Goal: Information Seeking & Learning: Learn about a topic

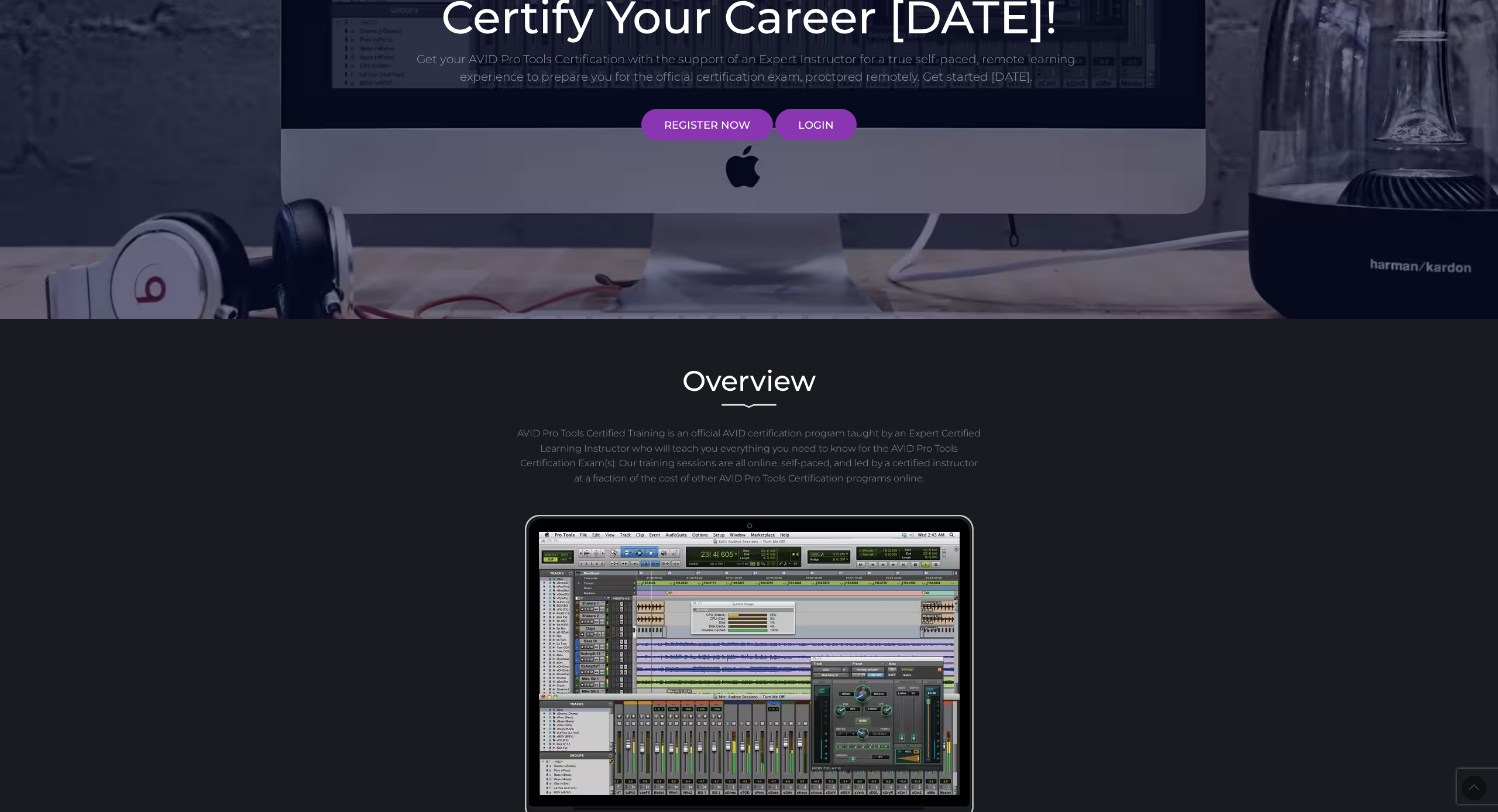
scroll to position [147, 0]
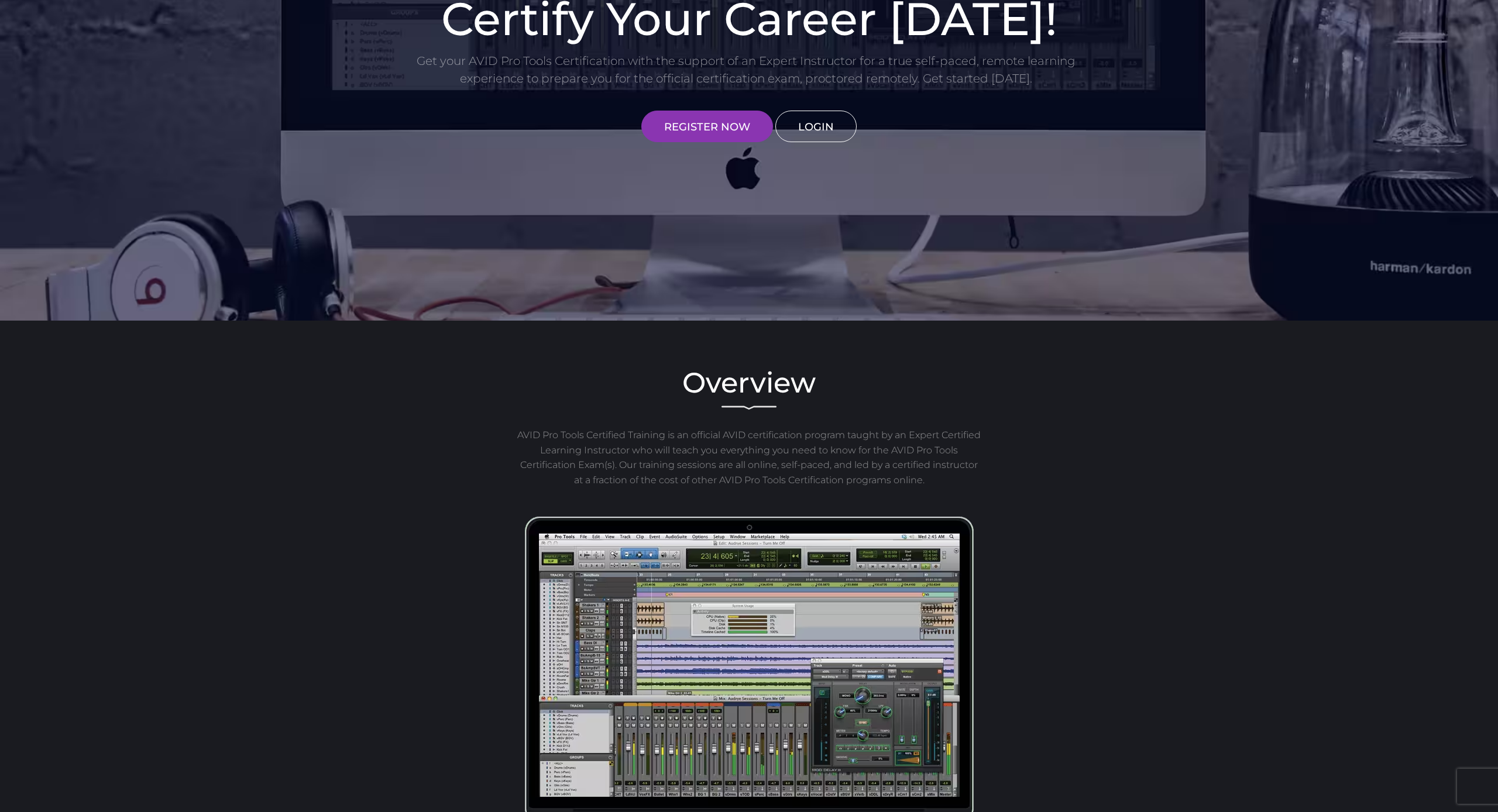
click at [822, 132] on link "LOGIN" at bounding box center [816, 126] width 81 height 32
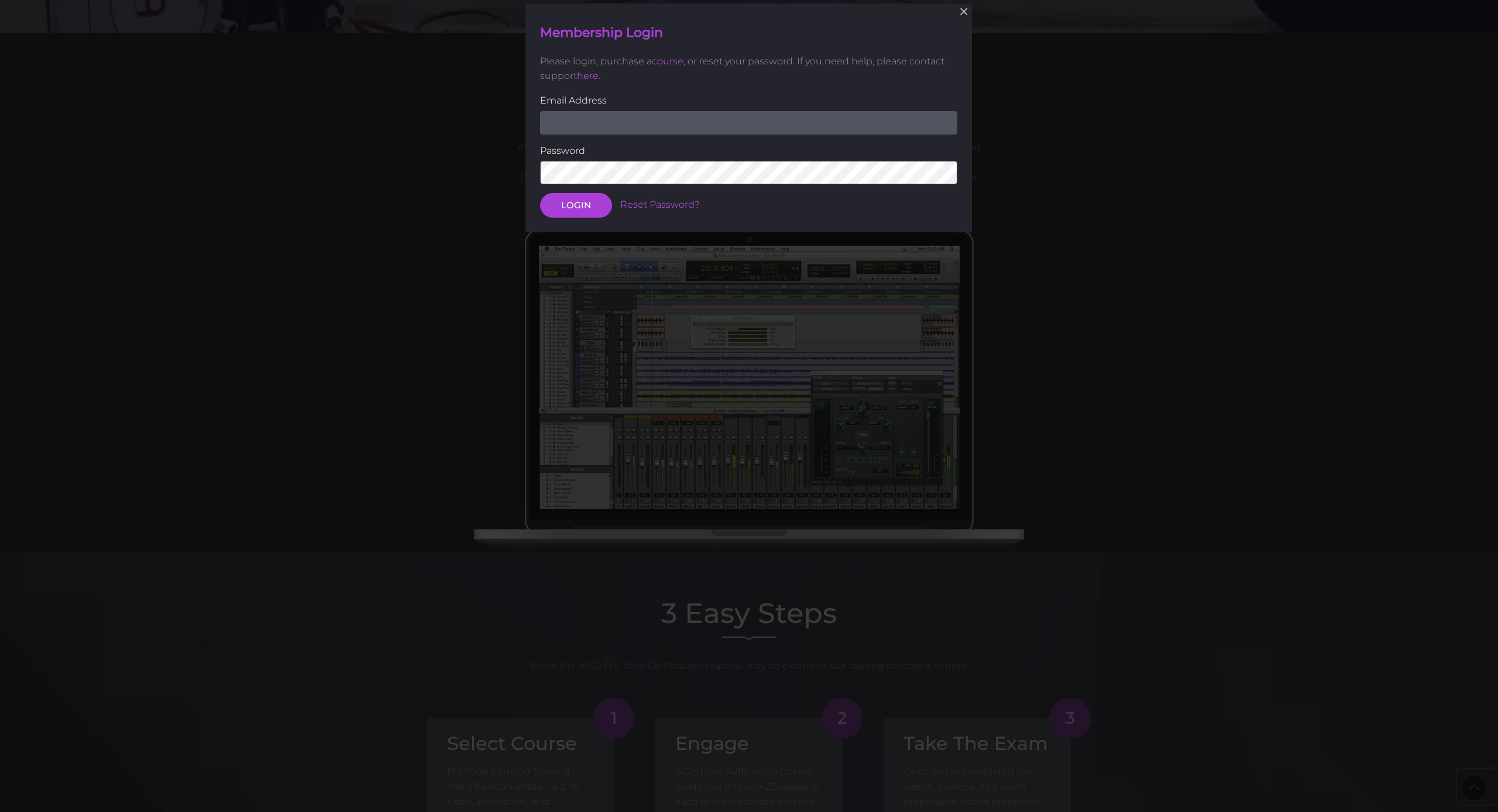
scroll to position [436, 0]
type input "[EMAIL_ADDRESS][DOMAIN_NAME]"
click at [576, 204] on button "LOGIN" at bounding box center [576, 205] width 72 height 25
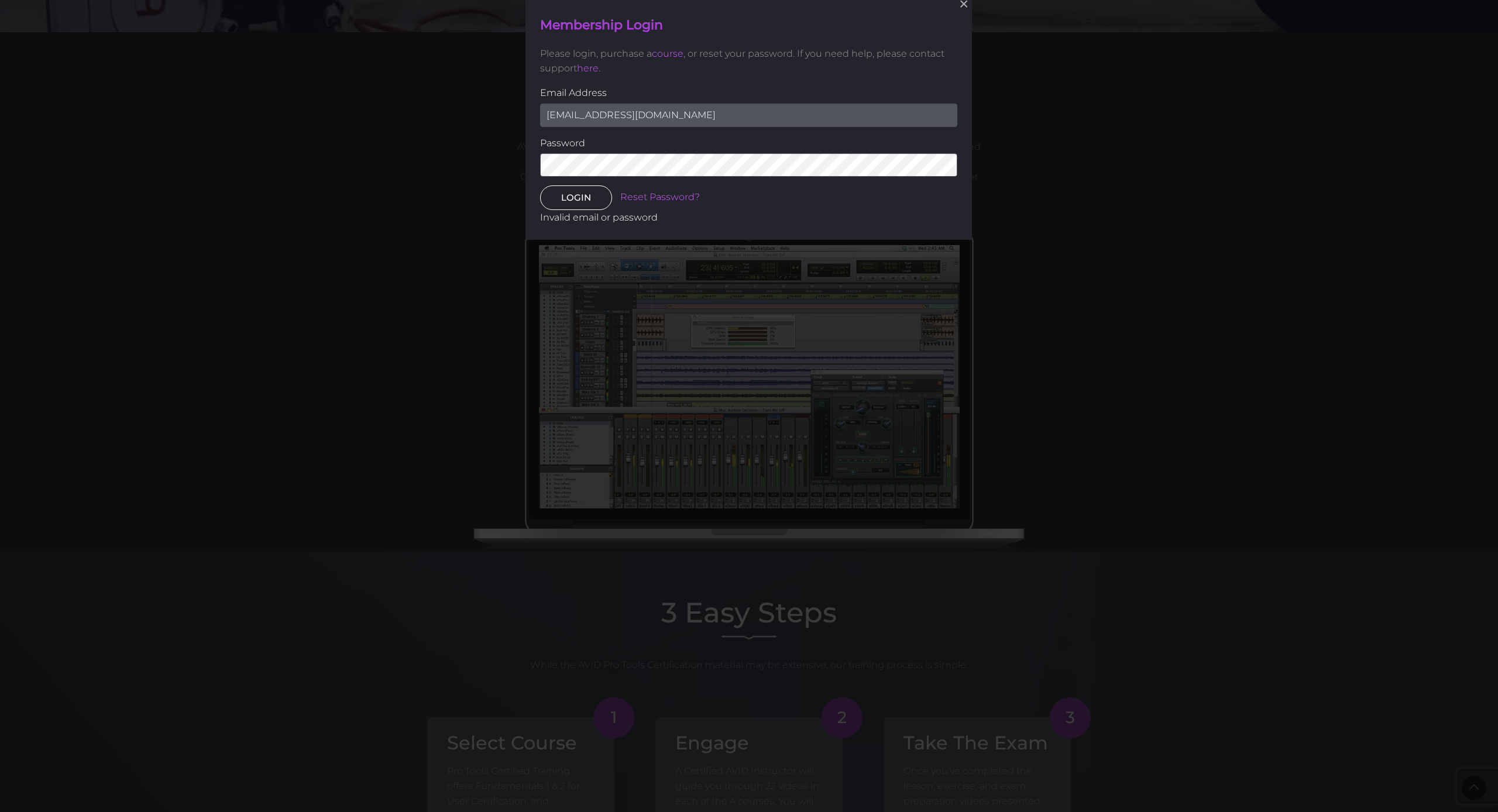
click at [591, 194] on button "LOGIN" at bounding box center [576, 198] width 72 height 25
click at [576, 196] on button "LOGIN" at bounding box center [576, 198] width 72 height 25
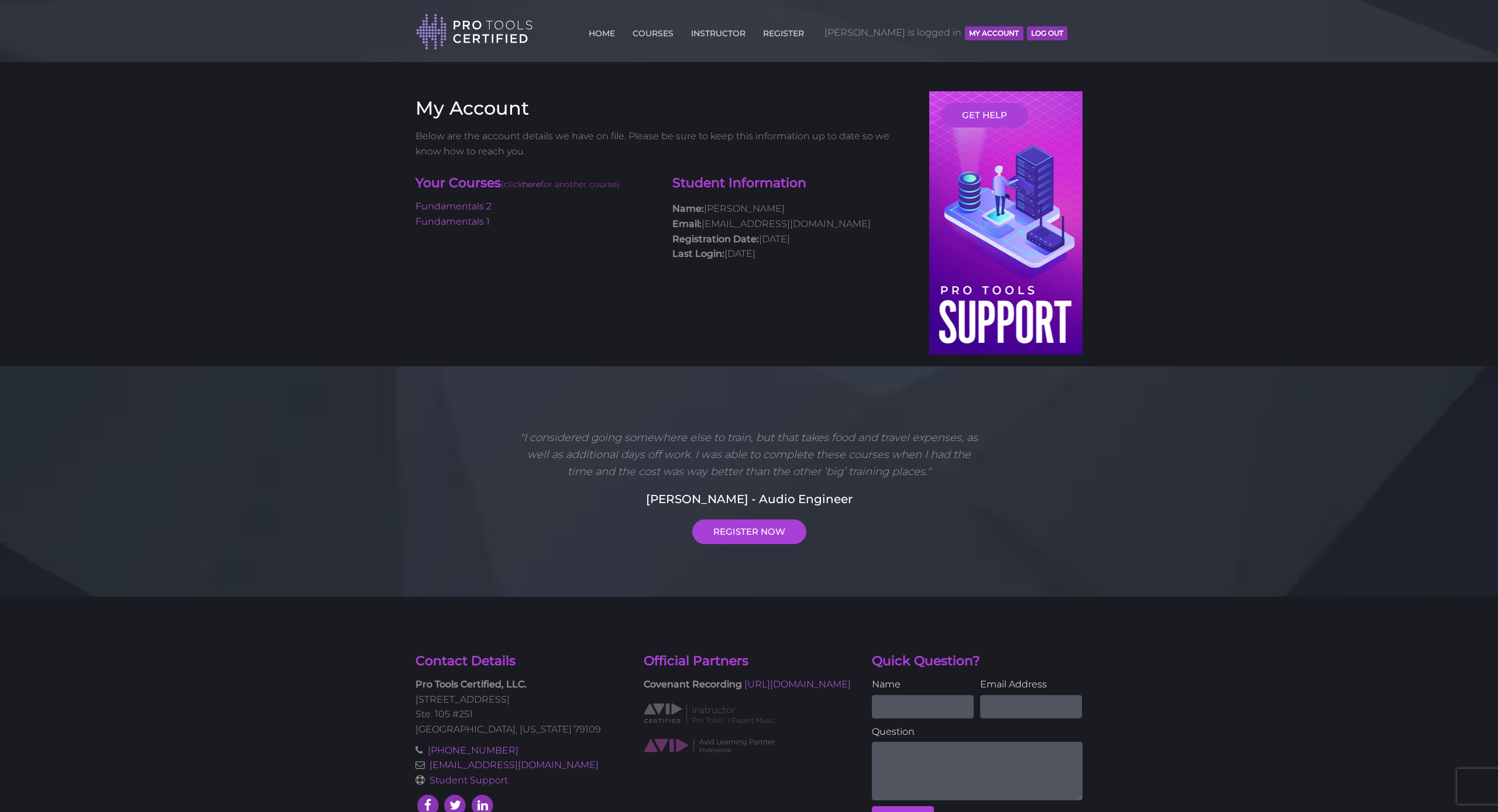
click at [450, 214] on li "Fundamentals 1" at bounding box center [535, 221] width 239 height 15
click at [449, 216] on link "Fundamentals 1" at bounding box center [453, 221] width 74 height 11
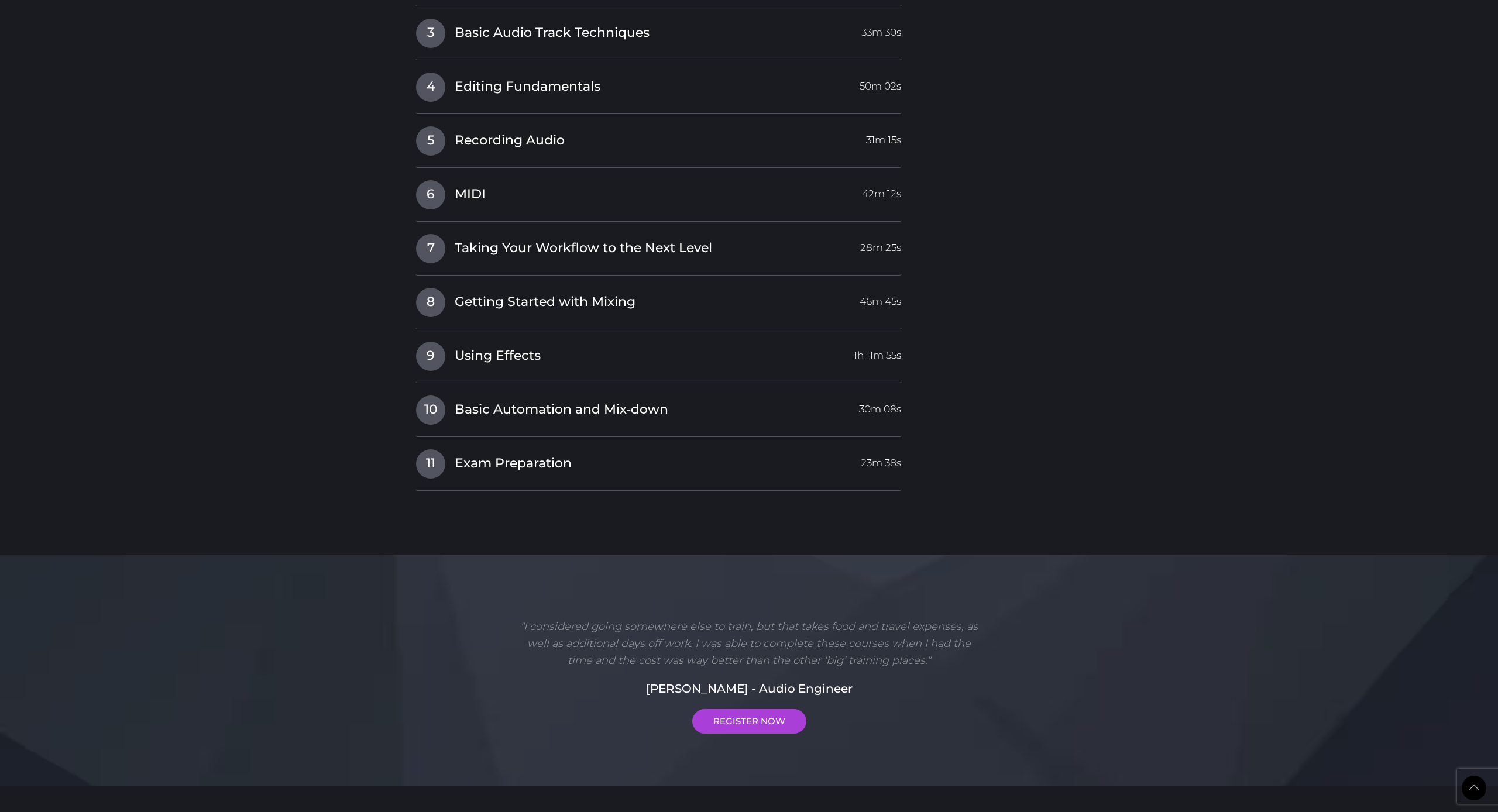
scroll to position [1507, 0]
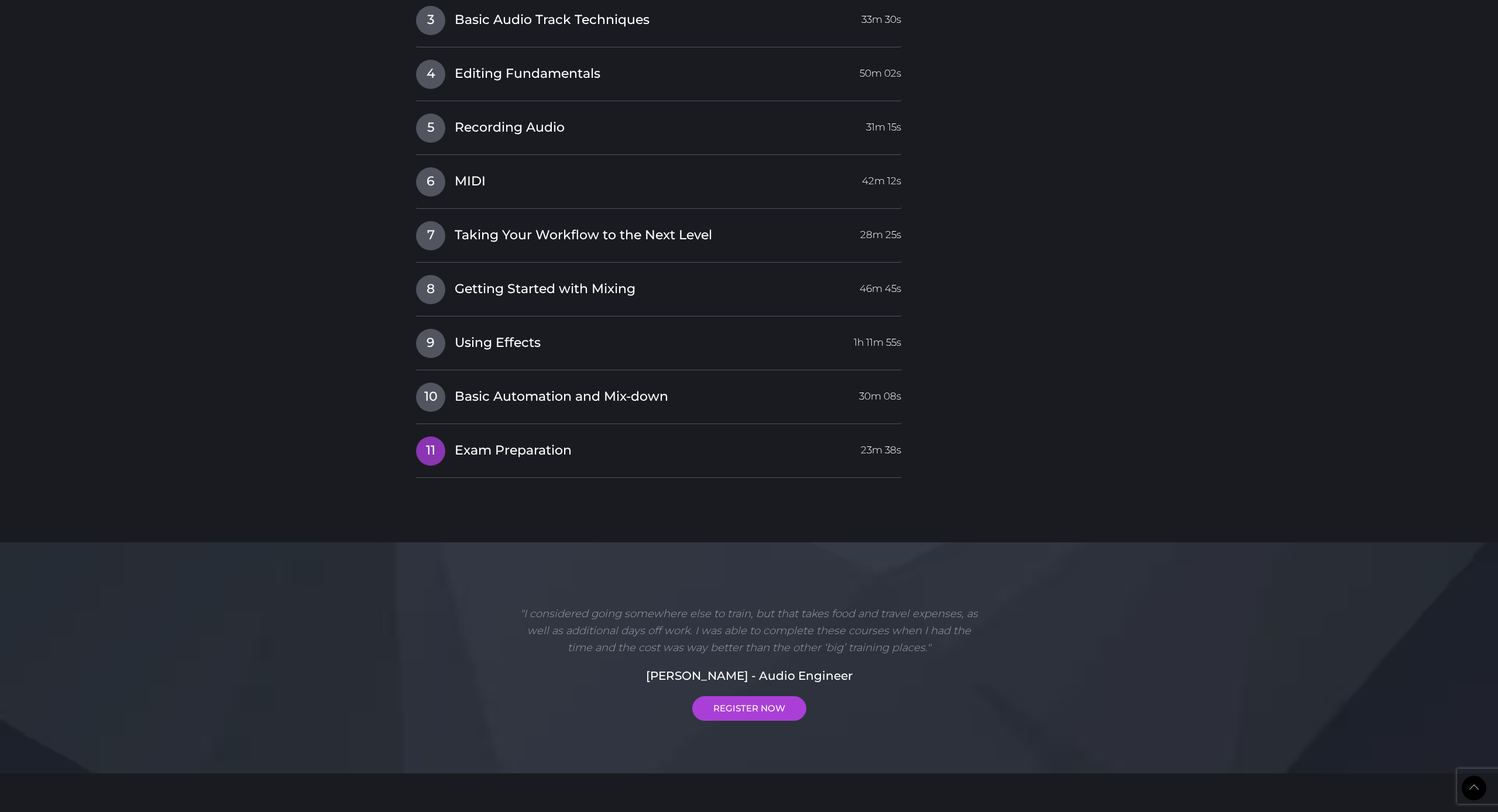
click at [543, 442] on span "Exam Preparation" at bounding box center [513, 450] width 117 height 18
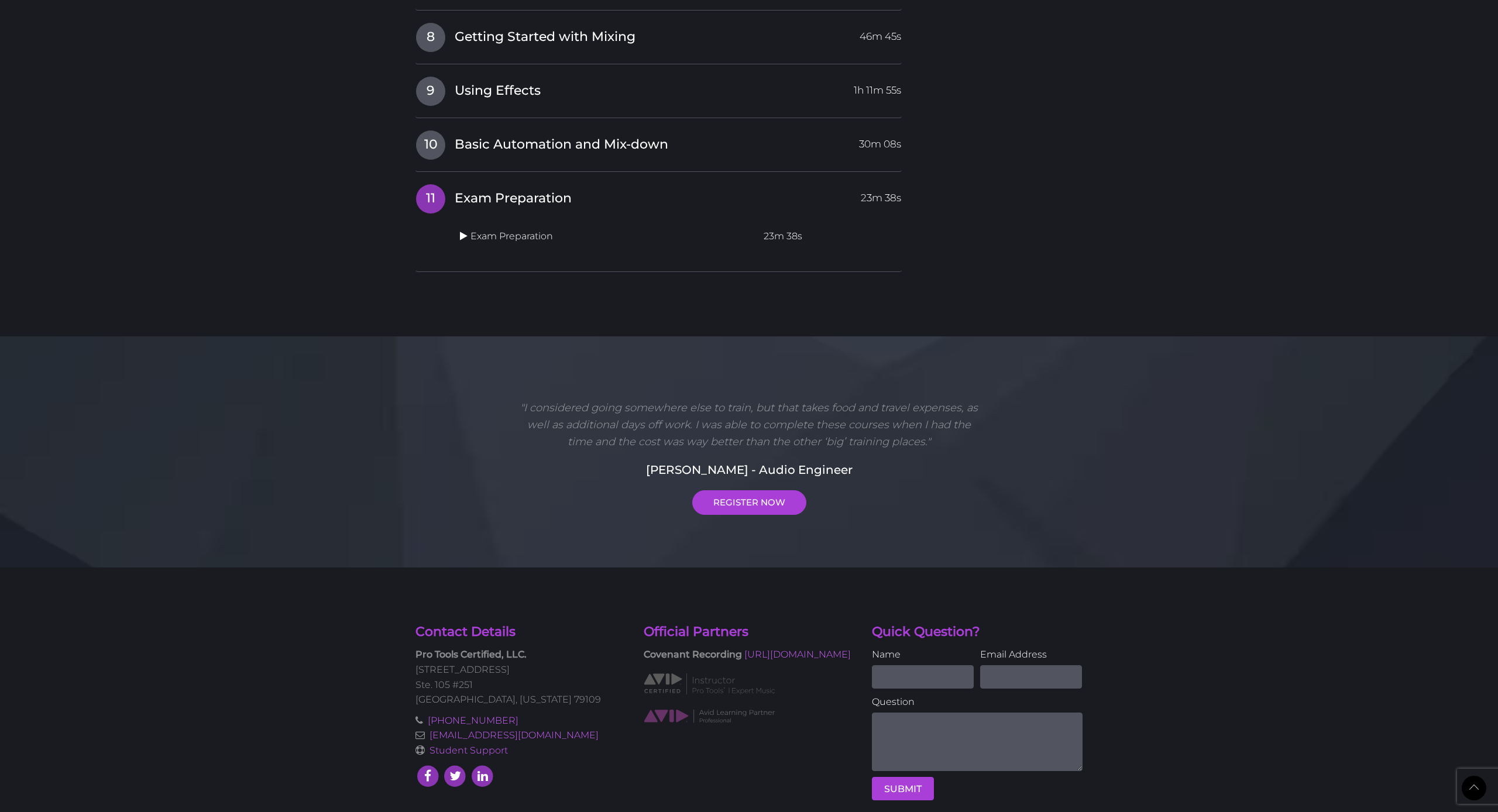
click at [462, 231] on icon at bounding box center [464, 236] width 7 height 9
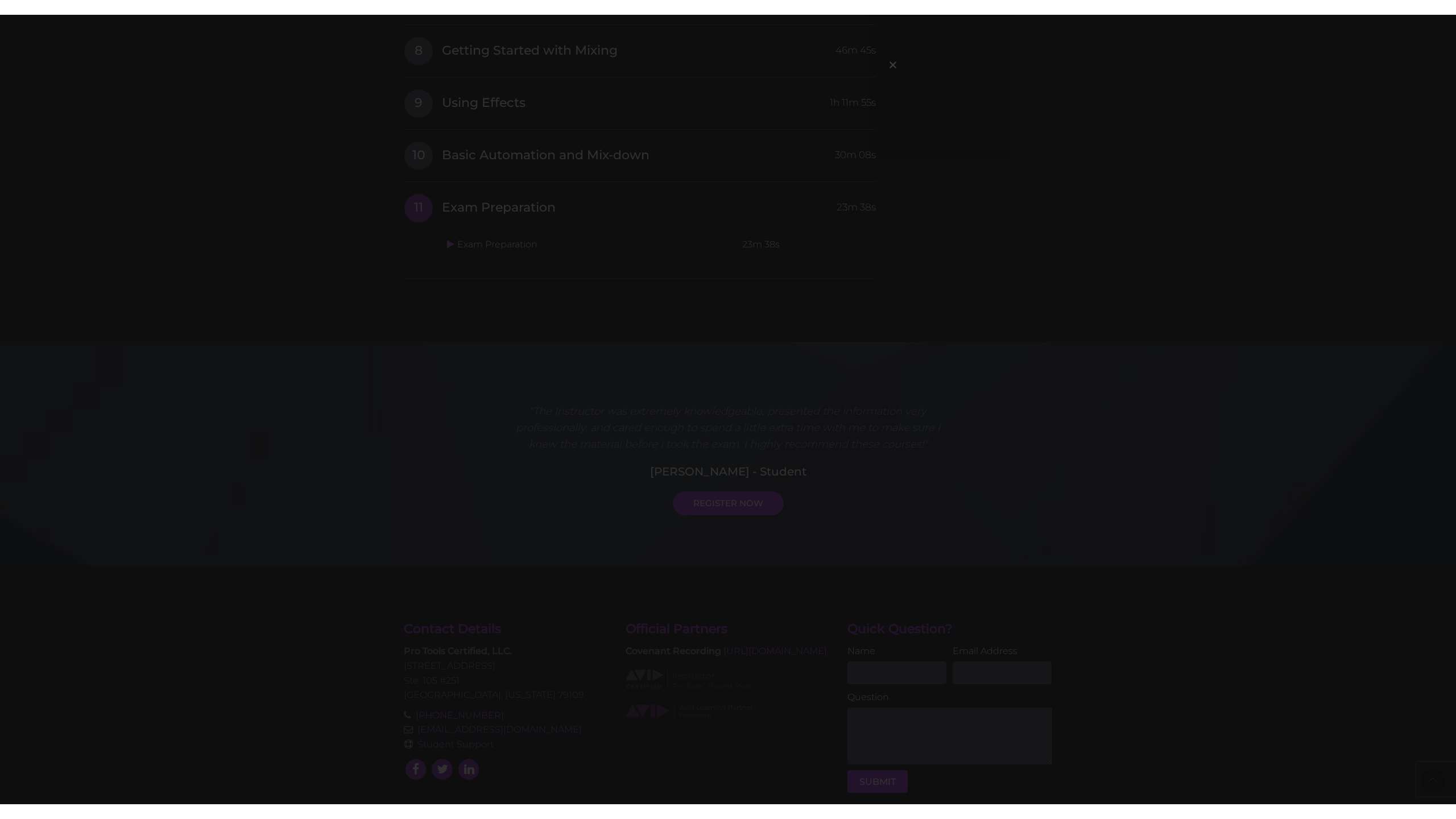
scroll to position [0, 0]
